Goal: Register for event/course

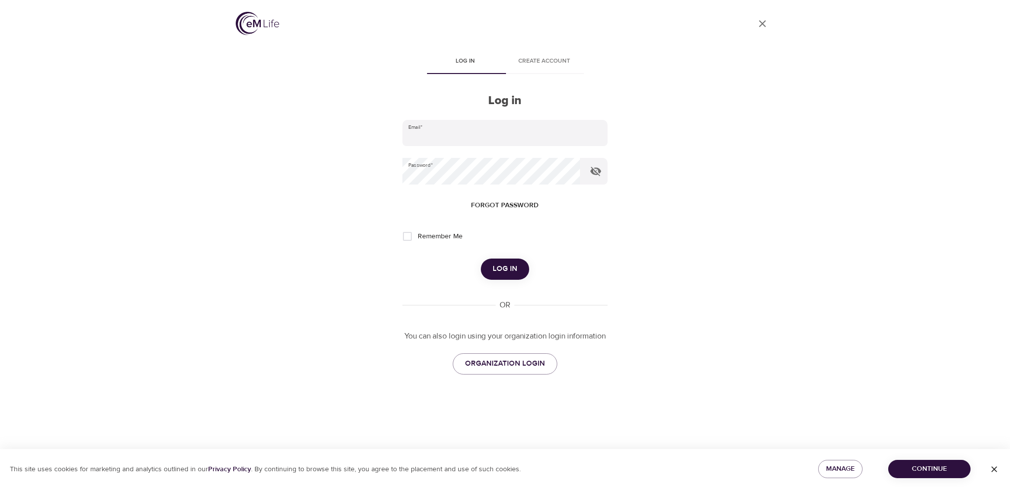
type input "[PERSON_NAME][EMAIL_ADDRESS][PERSON_NAME][DOMAIN_NAME]"
click at [495, 275] on span "Log in" at bounding box center [505, 268] width 25 height 13
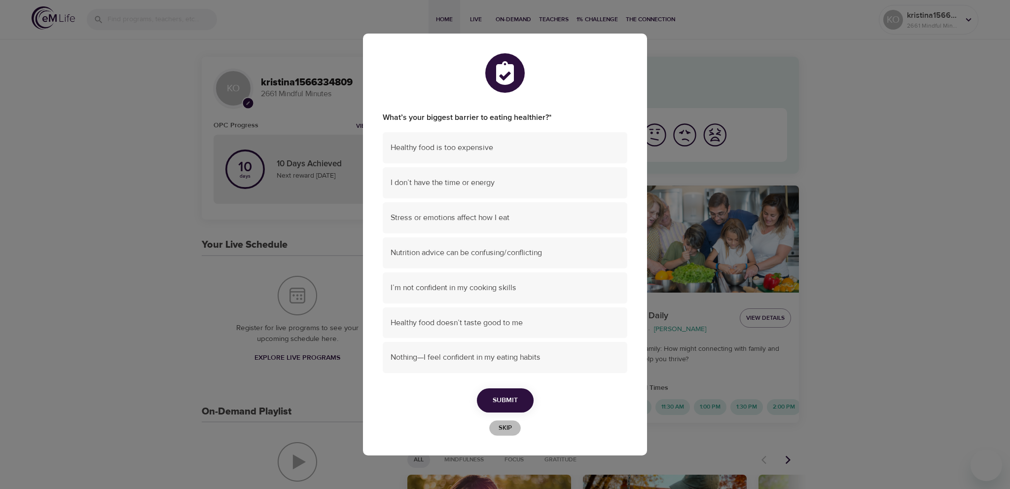
click at [503, 426] on span "Skip" at bounding box center [505, 427] width 22 height 11
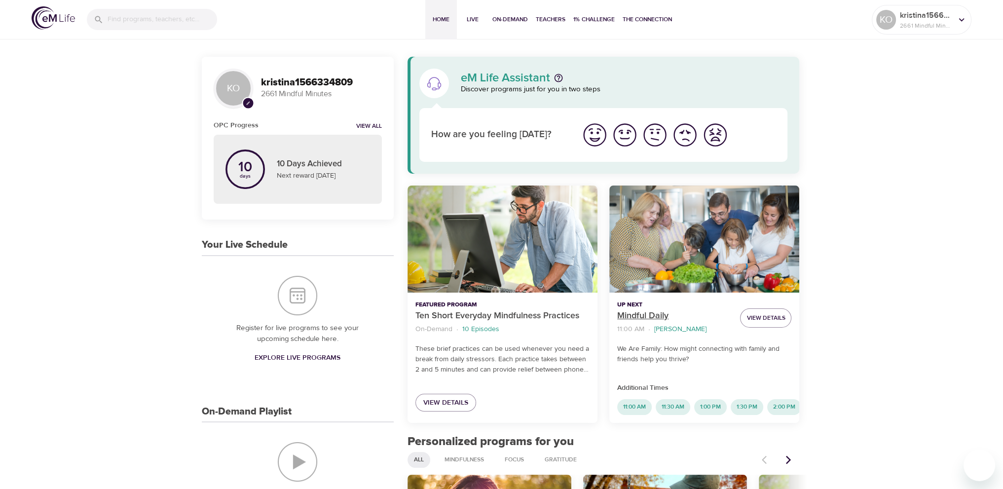
click at [643, 312] on p "Mindful Daily" at bounding box center [674, 315] width 115 height 13
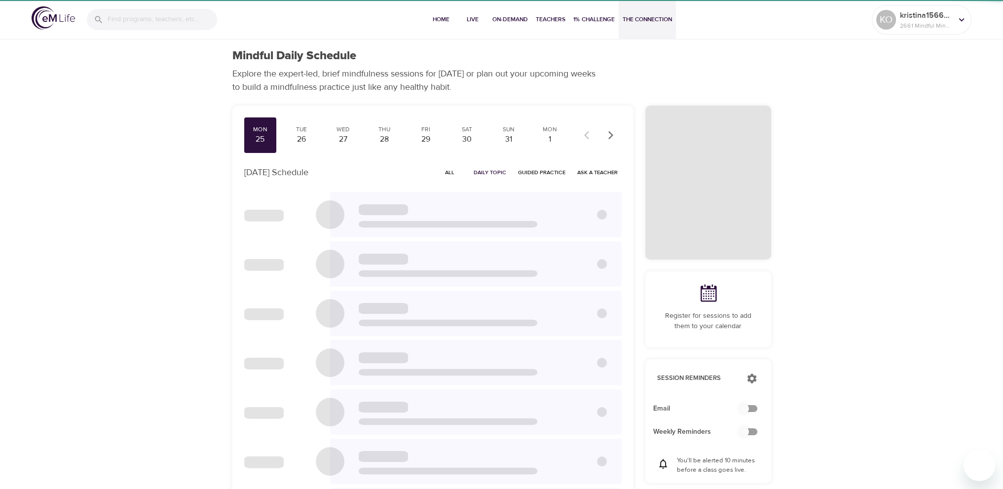
checkbox input "true"
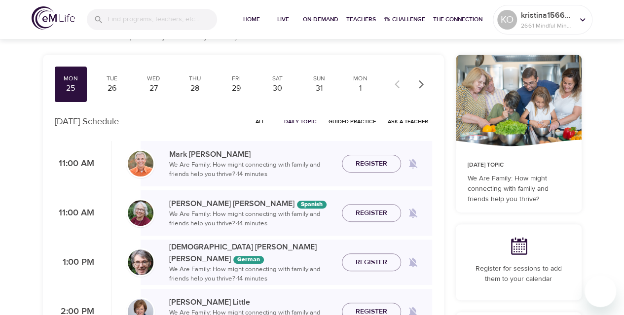
scroll to position [49, 0]
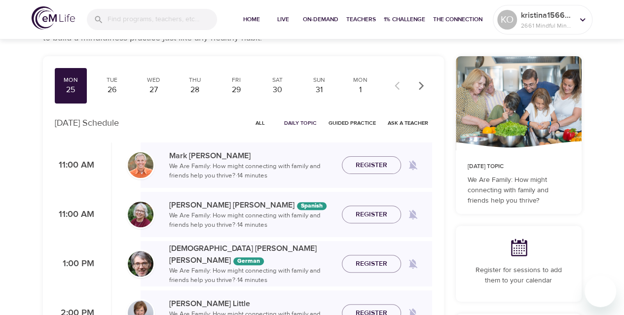
click at [256, 123] on span "All" at bounding box center [261, 122] width 24 height 9
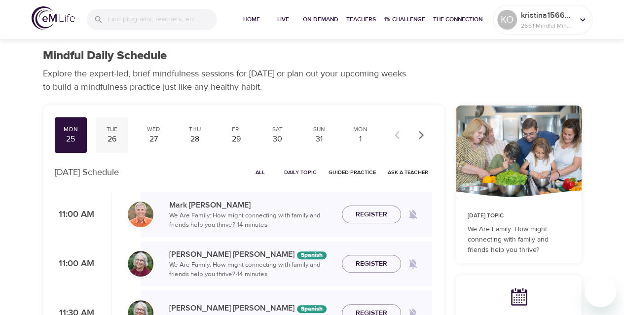
click at [111, 140] on div "26" at bounding box center [112, 139] width 25 height 11
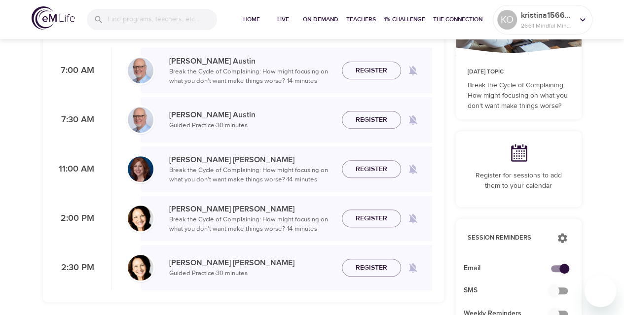
scroll to position [148, 0]
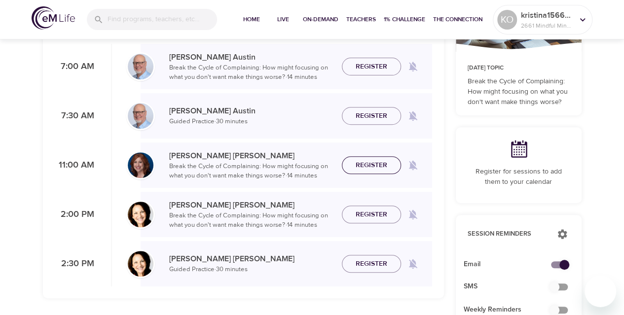
click at [372, 163] on span "Register" at bounding box center [372, 165] width 32 height 12
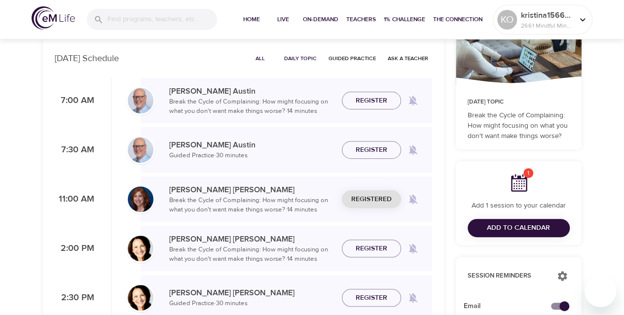
scroll to position [99, 0]
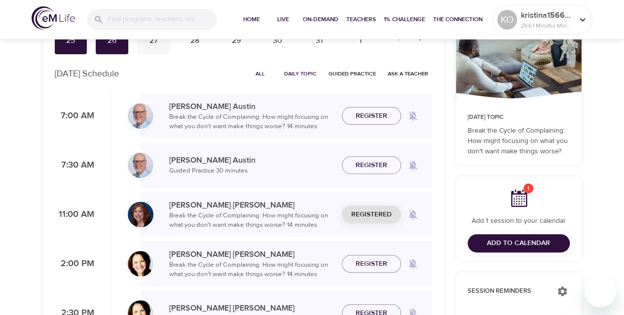
click at [160, 45] on div "27" at bounding box center [153, 40] width 25 height 11
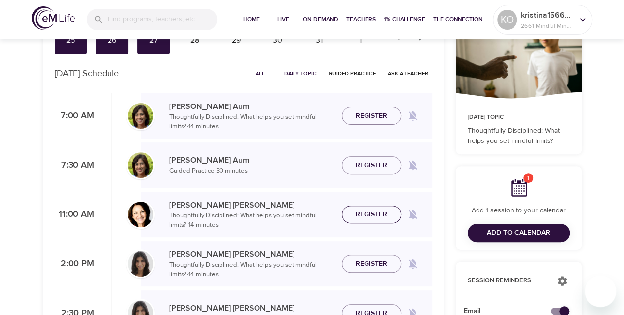
click at [382, 218] on span "Register" at bounding box center [372, 215] width 32 height 12
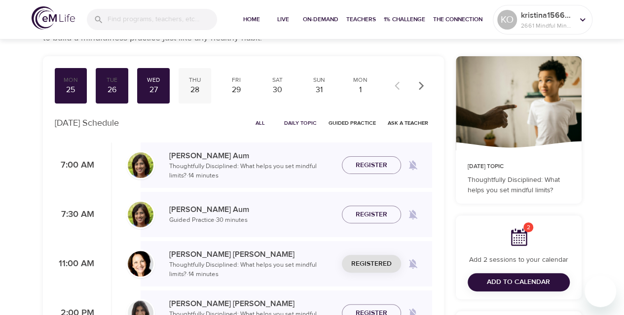
click at [197, 92] on div "28" at bounding box center [195, 89] width 25 height 11
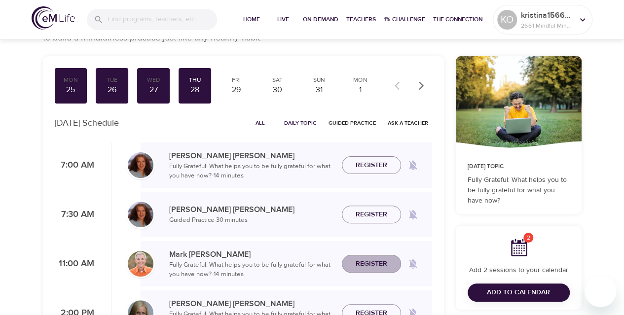
click at [375, 262] on span "Register" at bounding box center [372, 264] width 32 height 12
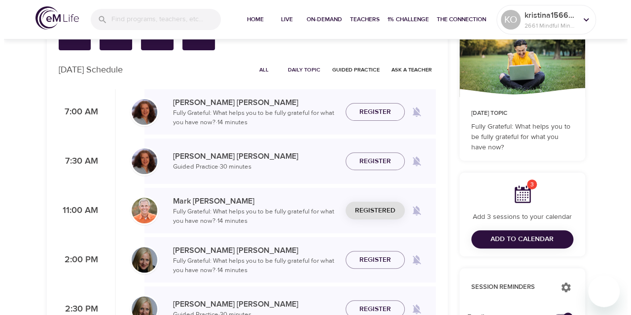
scroll to position [148, 0]
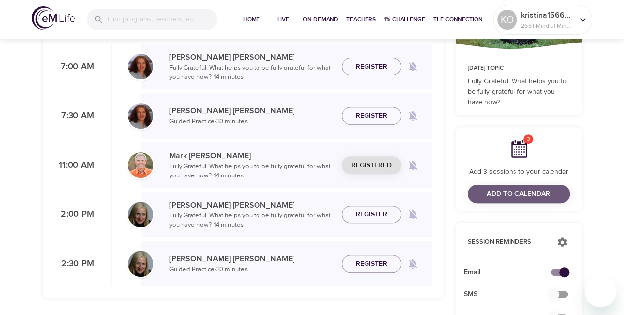
click at [497, 195] on span "Add to Calendar" at bounding box center [518, 194] width 63 height 12
